Goal: Information Seeking & Learning: Learn about a topic

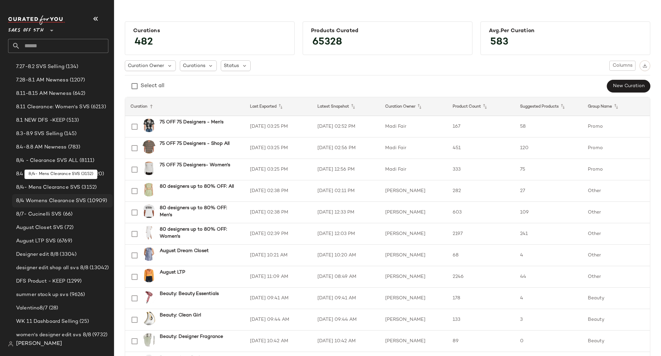
scroll to position [56, 0]
click at [42, 133] on span "8.3-8.9 SVS Selling" at bounding box center [39, 135] width 47 height 8
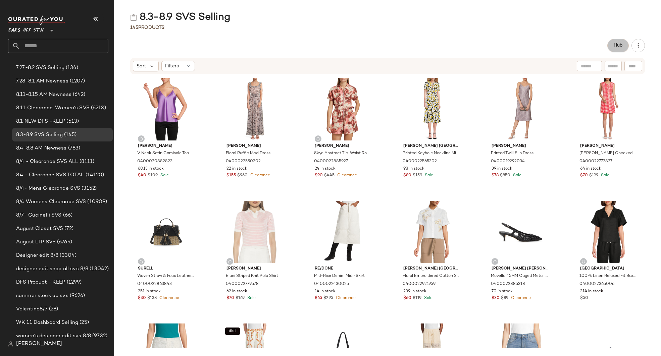
click at [625, 45] on button "Hub" at bounding box center [617, 45] width 21 height 13
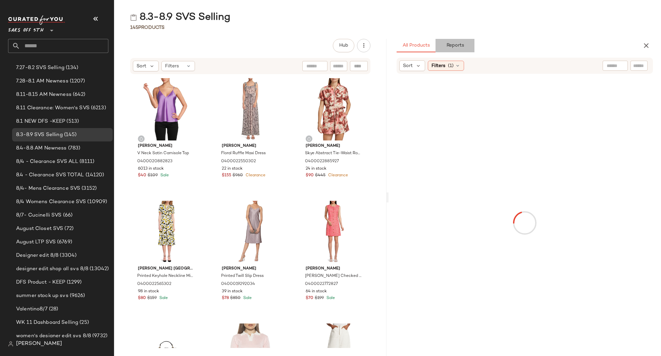
click at [450, 41] on button "Reports" at bounding box center [455, 45] width 39 height 13
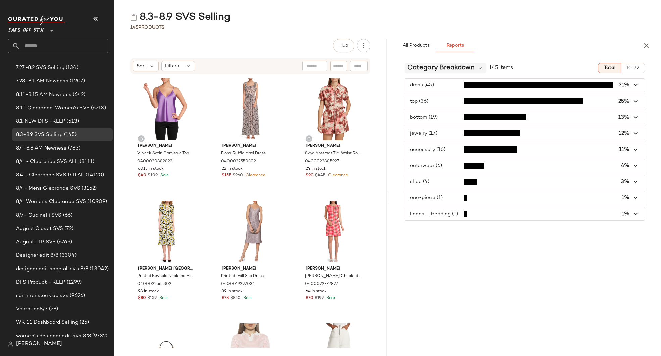
click at [467, 70] on span "Category Breakdown" at bounding box center [440, 68] width 67 height 10
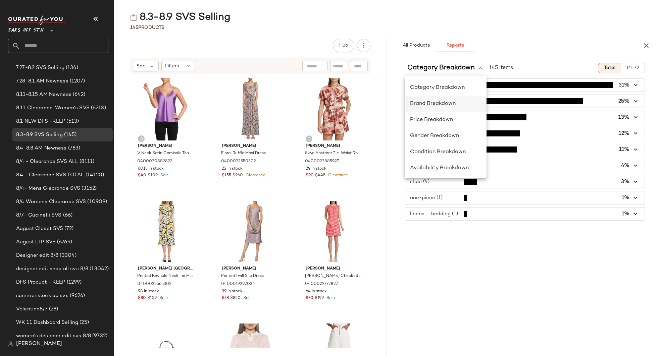
click at [431, 103] on span "Brand Breakdown" at bounding box center [433, 104] width 46 height 6
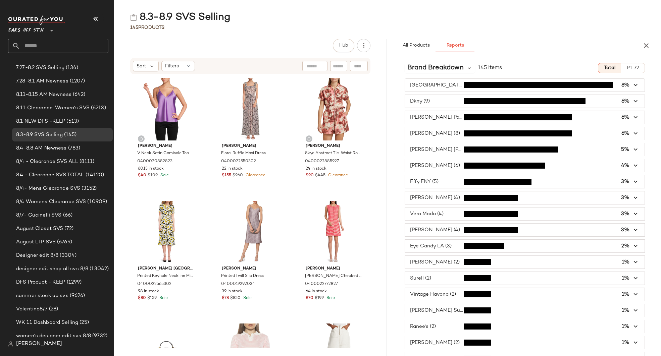
click at [511, 57] on div "All Products Reports Sort Filters (1) 275,635 products • 0 selected Add to Top …" at bounding box center [525, 197] width 272 height 317
click at [460, 70] on span "Brand Breakdown" at bounding box center [435, 68] width 56 height 10
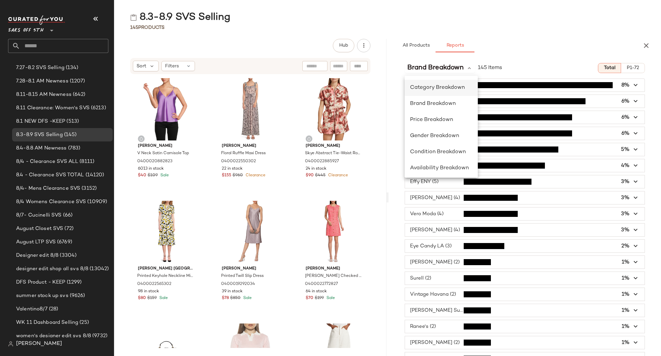
click at [442, 89] on span "Category Breakdown" at bounding box center [437, 88] width 55 height 6
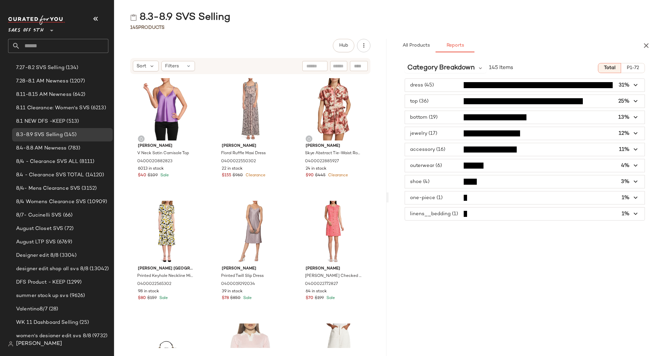
click at [440, 103] on span "button" at bounding box center [525, 101] width 240 height 13
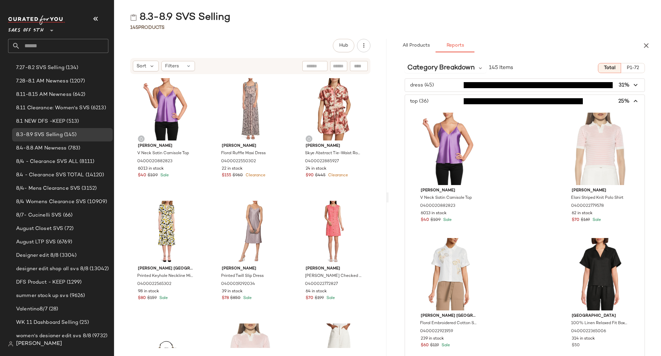
click at [632, 100] on icon "button" at bounding box center [636, 102] width 8 height 8
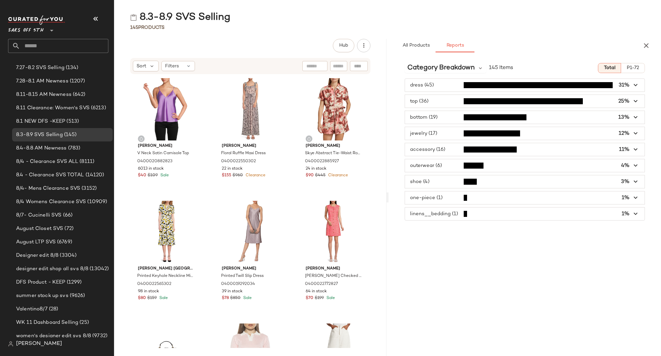
click at [431, 147] on span "button" at bounding box center [525, 149] width 240 height 13
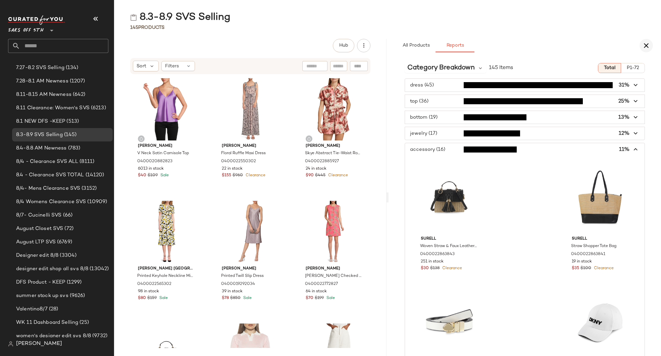
click at [645, 44] on icon "button" at bounding box center [646, 46] width 8 height 8
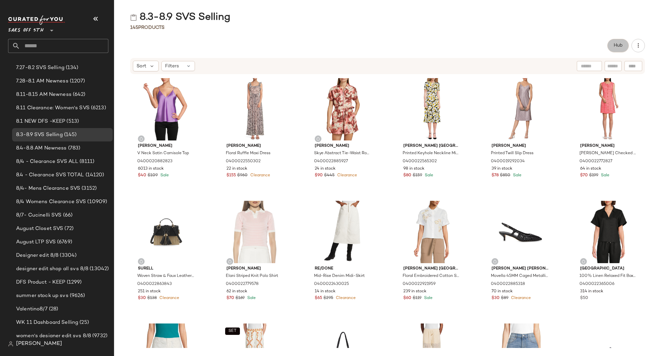
click at [615, 44] on span "Hub" at bounding box center [617, 45] width 9 height 5
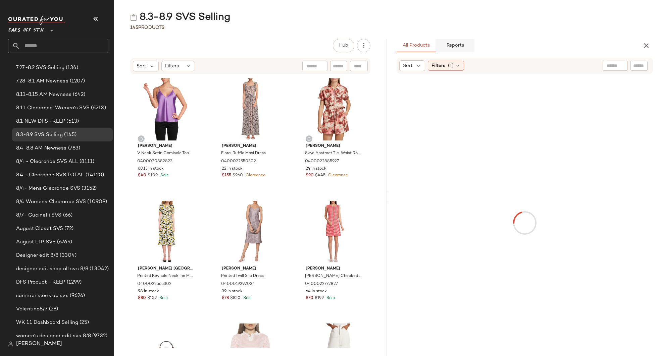
click at [460, 49] on button "Reports" at bounding box center [455, 45] width 39 height 13
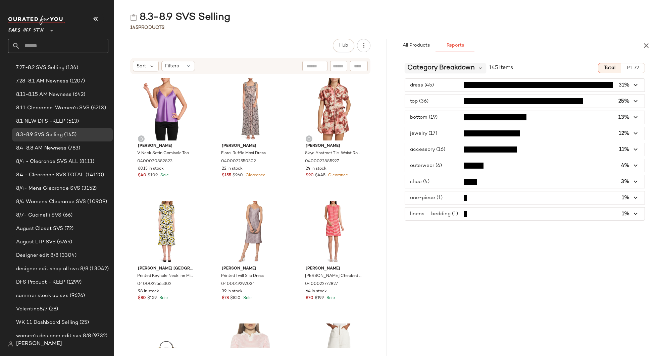
click at [474, 68] on span "Category Breakdown" at bounding box center [440, 68] width 67 height 10
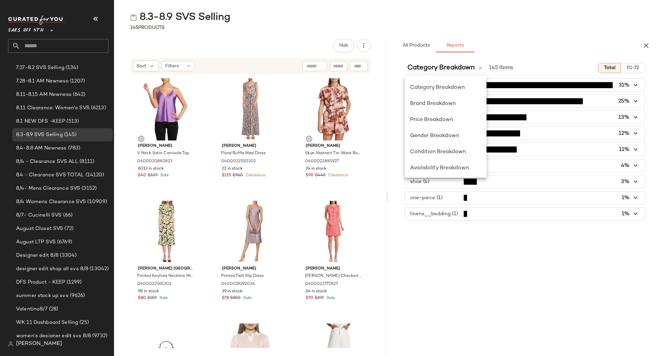
click at [517, 54] on div "All Products Reports Sort Filters (1) 275,635 products • 0 selected Add to Top …" at bounding box center [525, 197] width 272 height 317
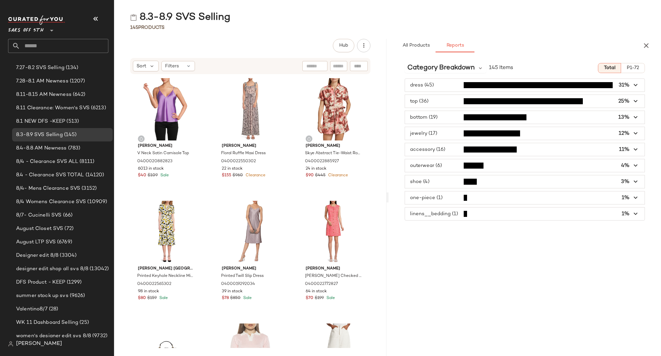
click at [445, 86] on span "button" at bounding box center [525, 85] width 240 height 13
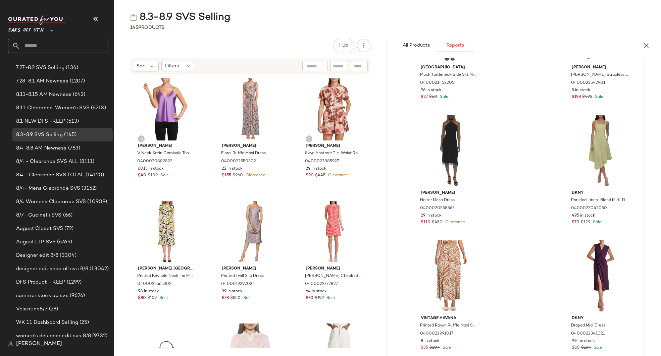
scroll to position [352, 0]
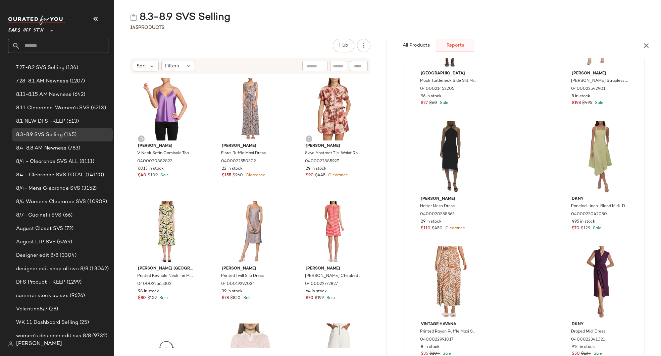
click at [458, 46] on span "Reports" at bounding box center [455, 45] width 18 height 5
click at [649, 42] on icon "button" at bounding box center [646, 46] width 8 height 8
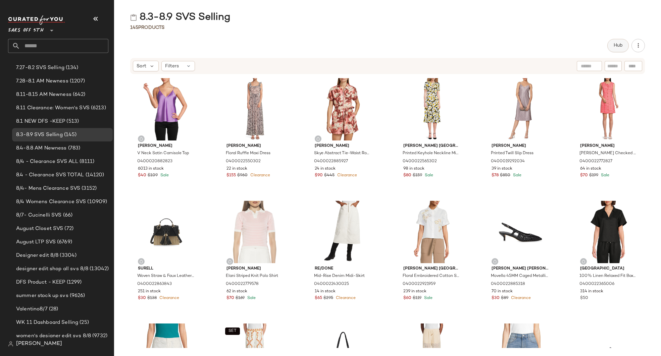
click at [621, 49] on button "Hub" at bounding box center [617, 45] width 21 height 13
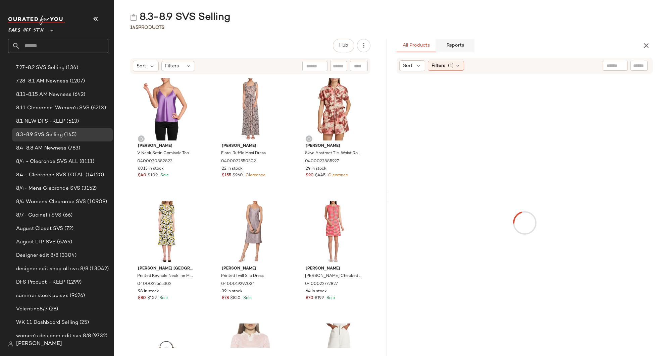
click at [454, 46] on span "Reports" at bounding box center [455, 45] width 18 height 5
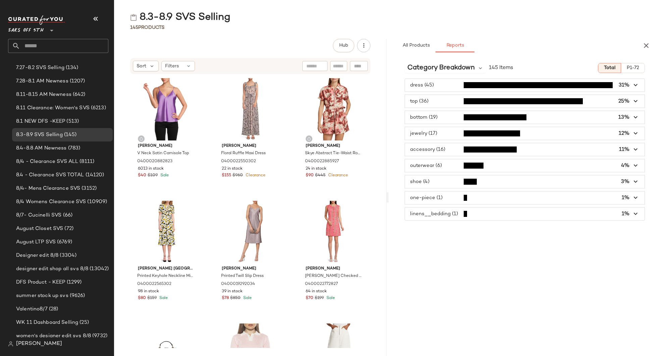
click at [426, 132] on span "button" at bounding box center [525, 133] width 240 height 13
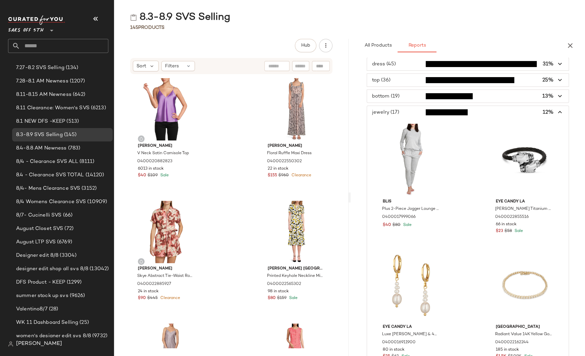
scroll to position [0, 0]
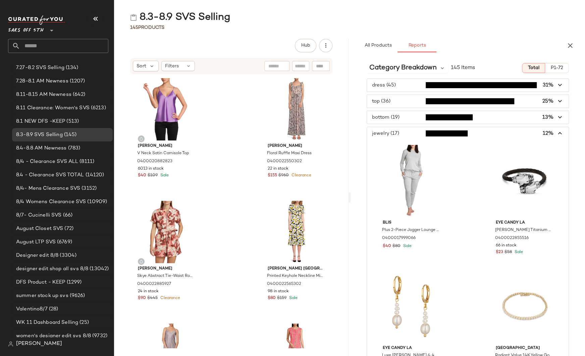
click at [400, 85] on span "button" at bounding box center [468, 85] width 202 height 13
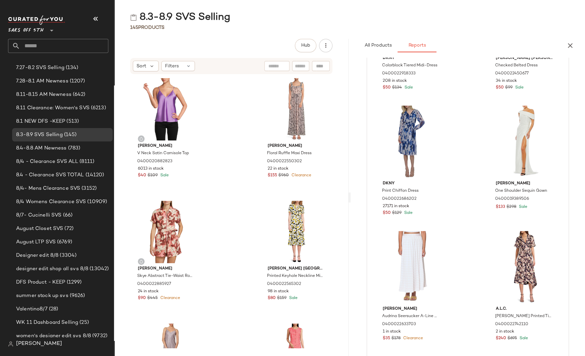
scroll to position [2317, 0]
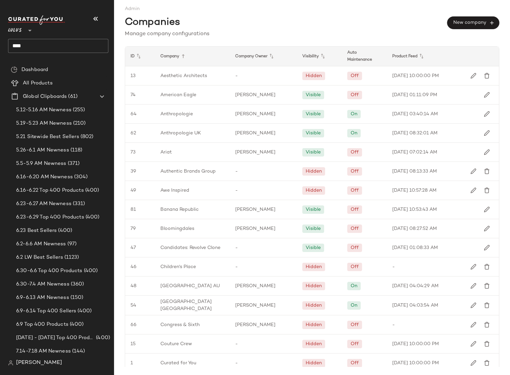
scroll to position [273, 0]
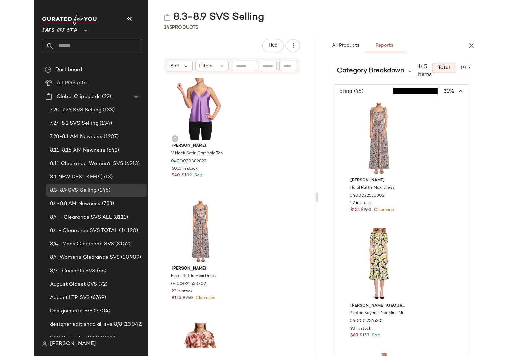
scroll to position [4582, 0]
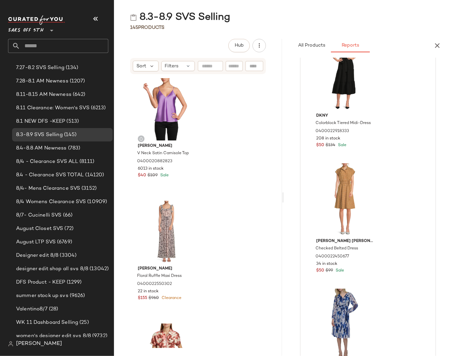
click at [51, 44] on input "text" at bounding box center [64, 46] width 88 height 14
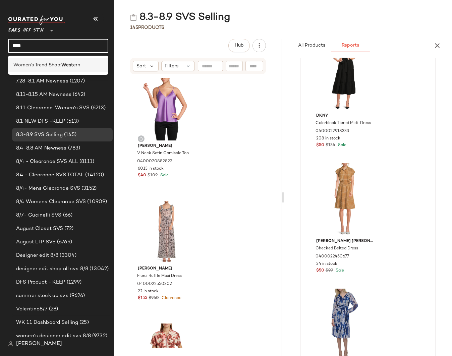
type input "****"
click at [62, 67] on b "West" at bounding box center [67, 65] width 12 height 7
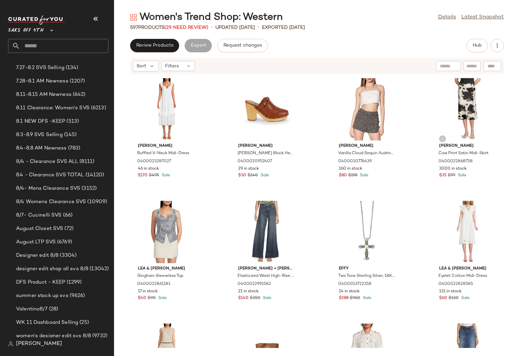
click at [338, 32] on div "Women's Trend Shop: Western Details Latest Snapshot 597 Products (29 Need Revie…" at bounding box center [317, 184] width 406 height 346
click at [355, 39] on div "Review Products Export Request changes Hub" at bounding box center [317, 45] width 374 height 13
click at [366, 32] on div "Women's Trend Shop: Western Details Latest Snapshot 597 Products (29 Need Revie…" at bounding box center [317, 184] width 406 height 346
click at [24, 29] on span "Saks OFF 5TH" at bounding box center [26, 29] width 36 height 12
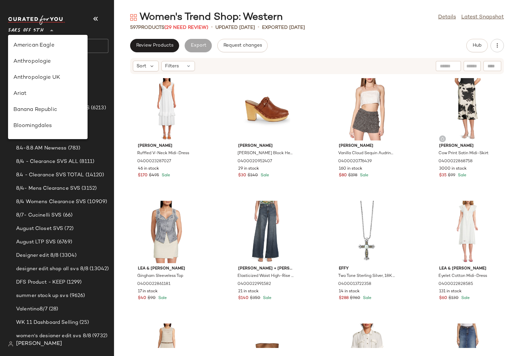
scroll to position [354, 0]
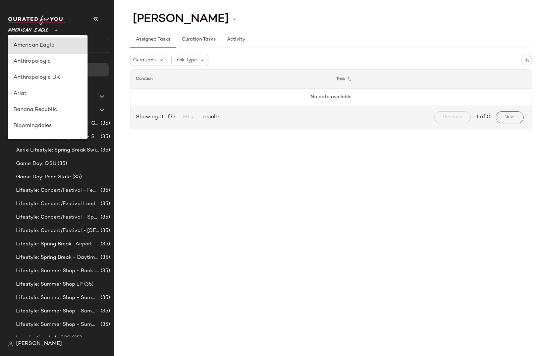
click at [37, 28] on span "American Eagle" at bounding box center [28, 29] width 40 height 12
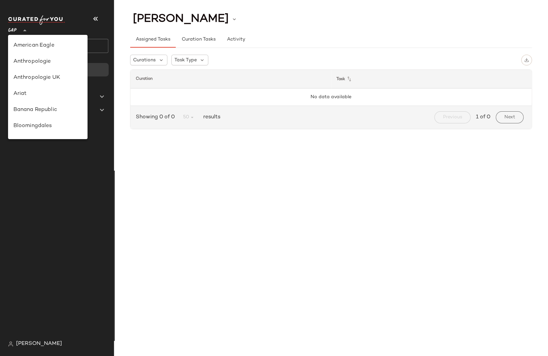
scroll to position [103, 0]
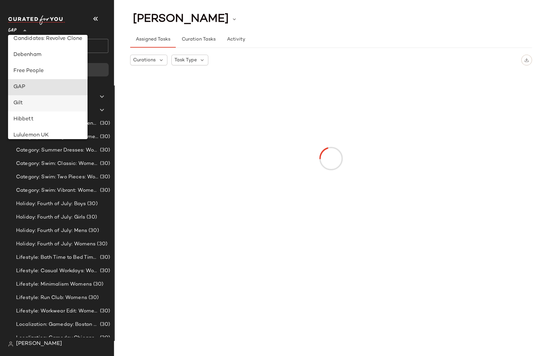
click at [28, 101] on div "Gilt" at bounding box center [47, 103] width 69 height 8
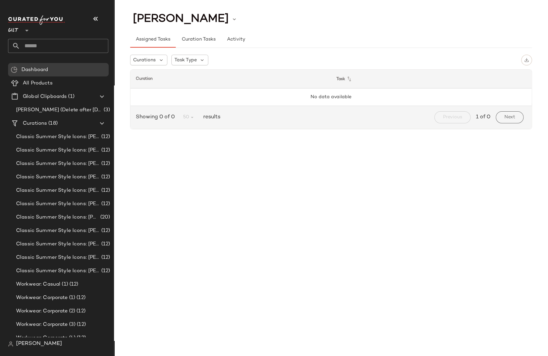
click at [14, 30] on span "Gilt" at bounding box center [13, 29] width 11 height 12
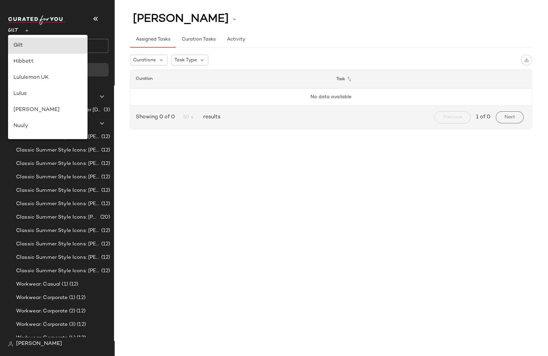
scroll to position [264, 0]
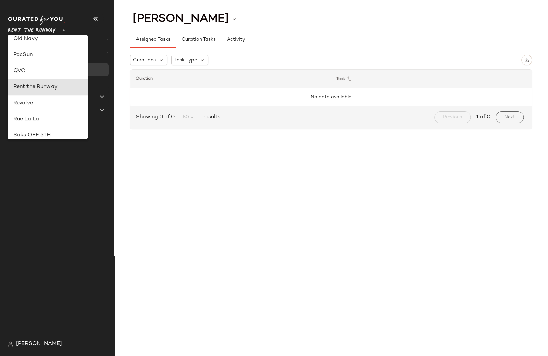
type input "**"
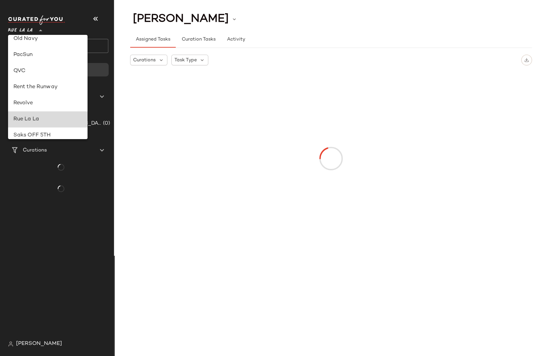
click at [29, 117] on div "Rue La La" at bounding box center [47, 119] width 69 height 8
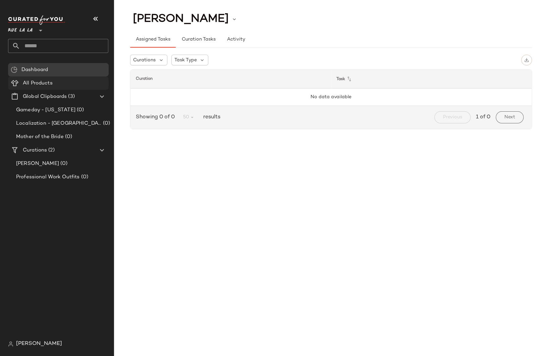
click at [40, 81] on span "All Products" at bounding box center [38, 84] width 30 height 8
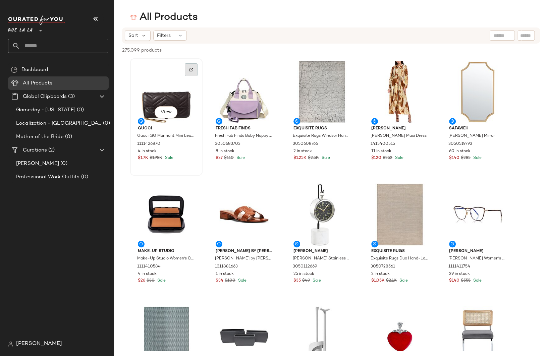
click at [190, 69] on img at bounding box center [191, 70] width 4 height 4
click at [272, 191] on div at bounding box center [269, 192] width 13 height 13
